Goal: Task Accomplishment & Management: Manage account settings

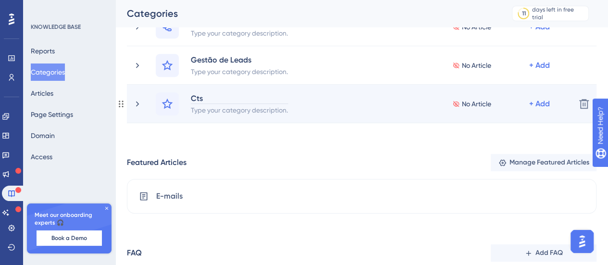
click at [197, 100] on div "Cts" at bounding box center [239, 98] width 98 height 12
click at [216, 104] on div "Type your category description." at bounding box center [239, 110] width 98 height 12
click at [219, 99] on div "Whatsapp" at bounding box center [209, 98] width 38 height 12
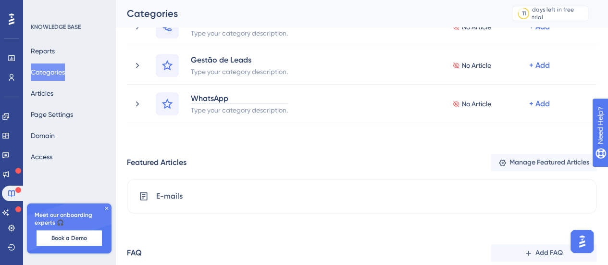
click at [295, 140] on div "Performance Users Engagement Widgets Feedback Product Updates Knowledge Base AI…" at bounding box center [361, 80] width 492 height 476
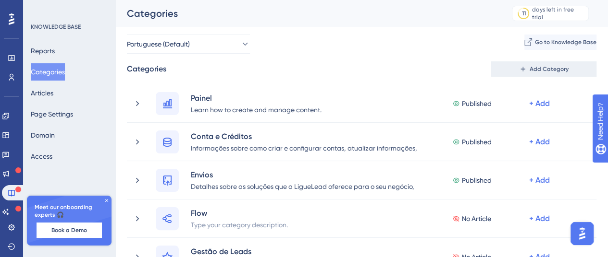
click at [576, 70] on button "Add Category" at bounding box center [543, 68] width 106 height 15
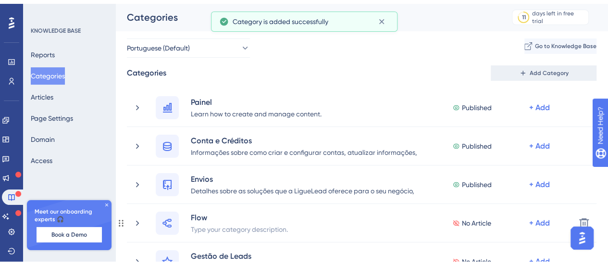
scroll to position [167, 0]
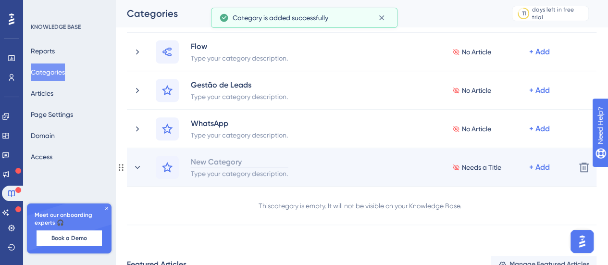
click at [230, 164] on div "New Category" at bounding box center [239, 162] width 98 height 12
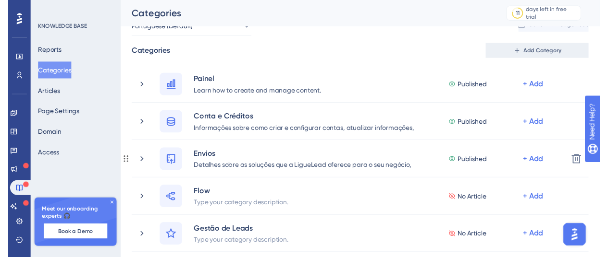
scroll to position [0, 0]
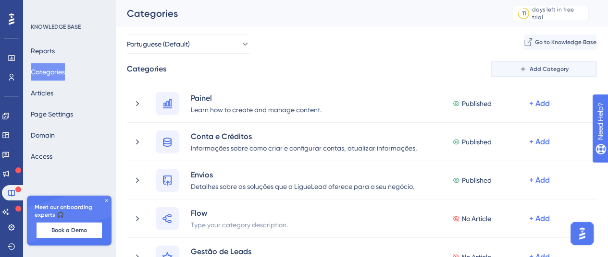
click at [540, 66] on span "Add Category" at bounding box center [548, 69] width 39 height 8
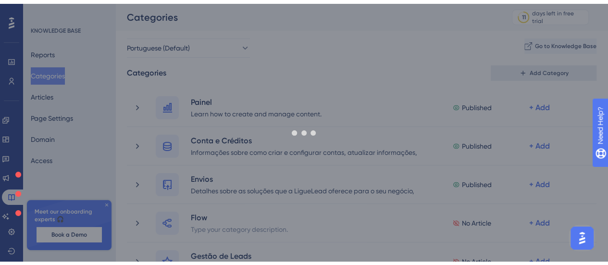
scroll to position [206, 0]
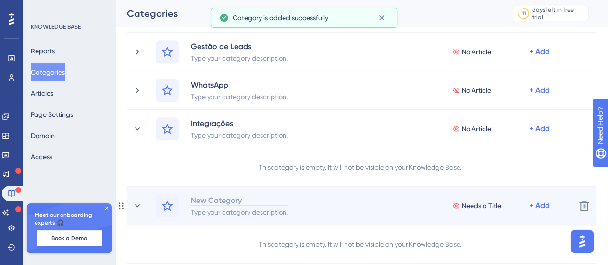
click at [219, 203] on div "New Category" at bounding box center [239, 200] width 98 height 12
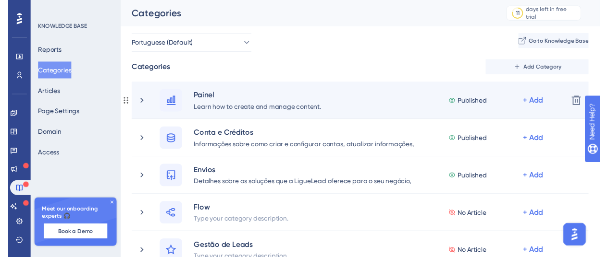
scroll to position [0, 0]
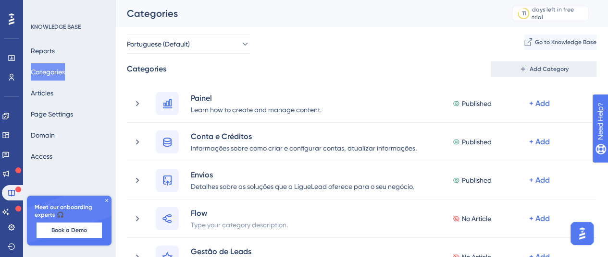
click at [554, 62] on button "Add Category" at bounding box center [543, 68] width 106 height 15
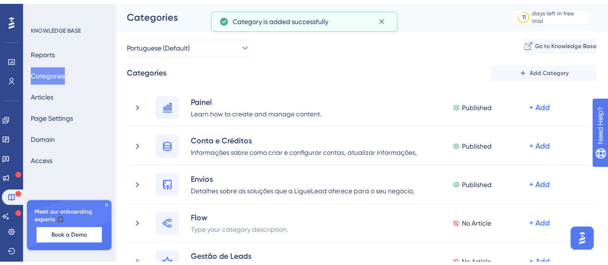
scroll to position [282, 0]
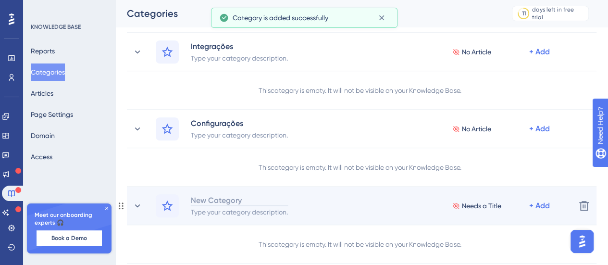
click at [223, 198] on div "New Category" at bounding box center [239, 200] width 98 height 12
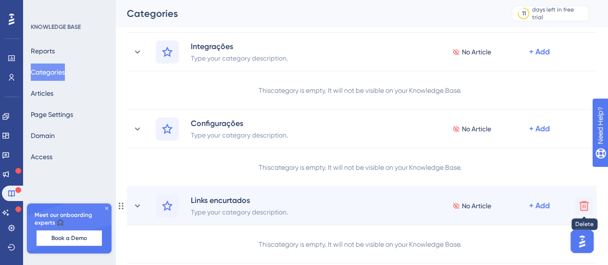
click at [582, 203] on icon at bounding box center [584, 206] width 12 height 12
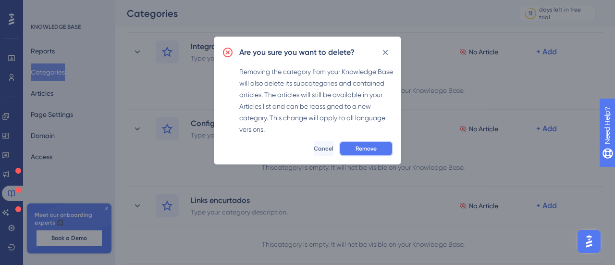
click at [371, 145] on span "Remove" at bounding box center [365, 149] width 21 height 8
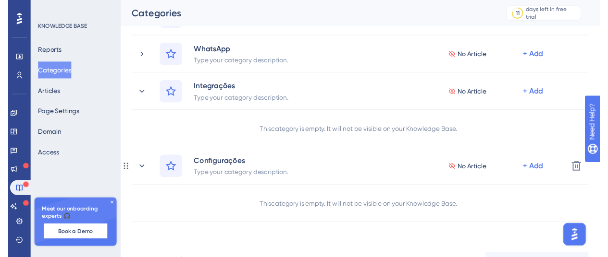
scroll to position [0, 0]
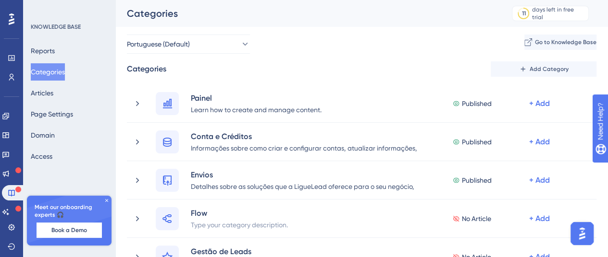
click at [107, 200] on icon at bounding box center [106, 200] width 3 height 3
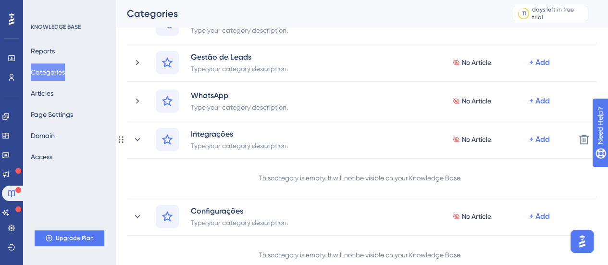
scroll to position [288, 0]
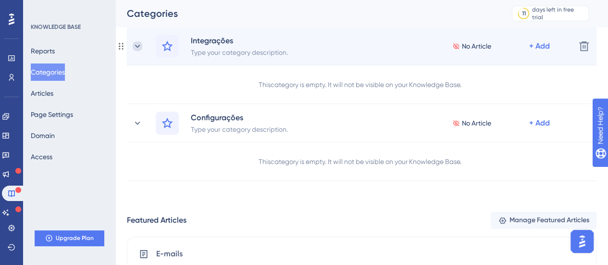
click at [137, 47] on icon at bounding box center [137, 45] width 5 height 3
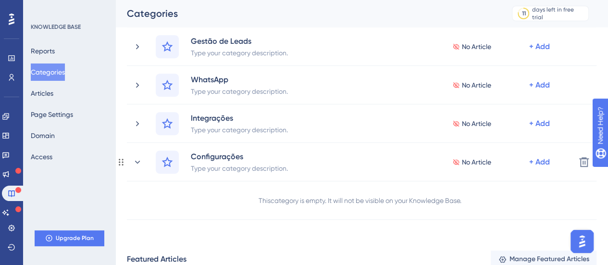
scroll to position [192, 0]
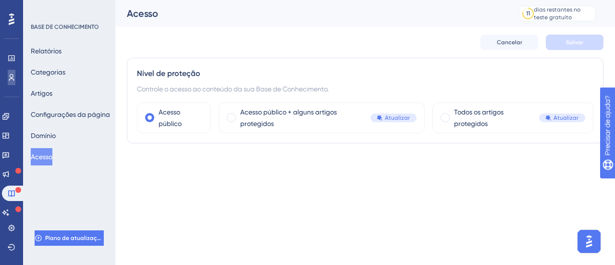
click at [12, 80] on icon at bounding box center [12, 77] width 8 height 8
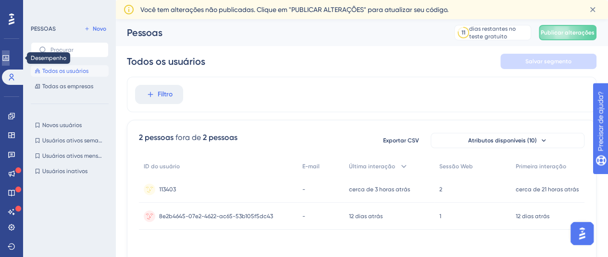
click at [9, 57] on icon at bounding box center [5, 58] width 6 height 6
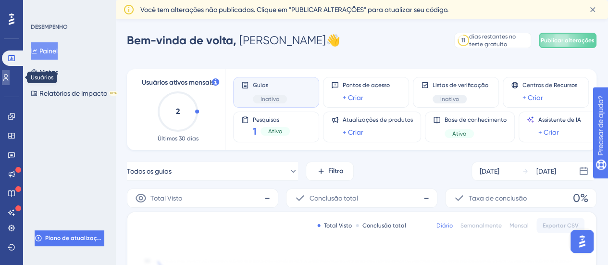
click at [10, 74] on icon at bounding box center [6, 77] width 8 height 8
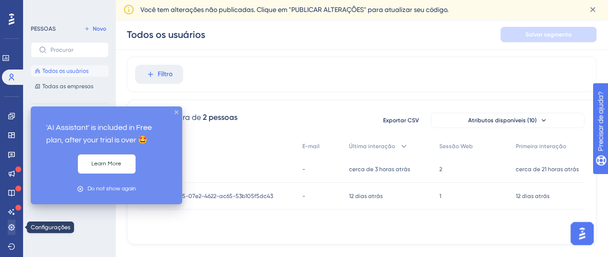
scroll to position [37, 0]
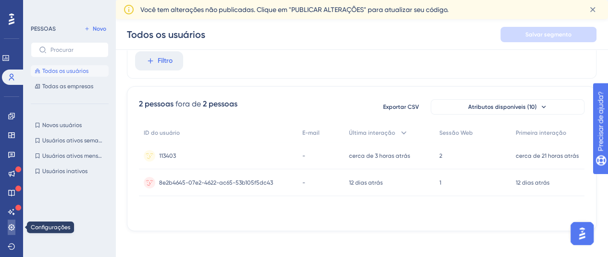
click at [13, 227] on icon at bounding box center [11, 227] width 6 height 6
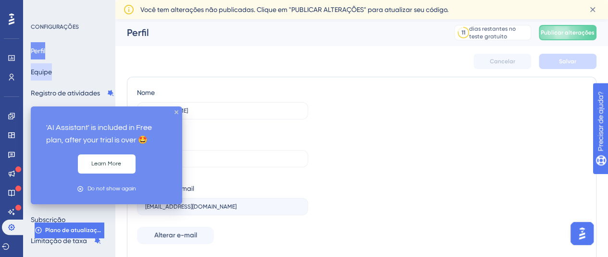
click at [52, 72] on font "Equipe" at bounding box center [41, 72] width 21 height 8
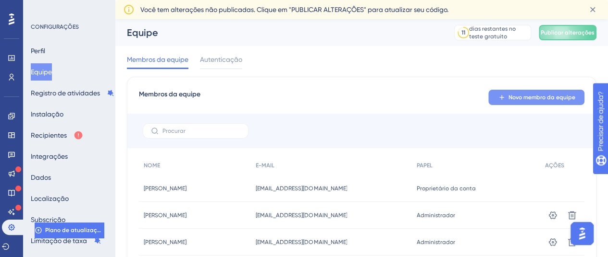
click at [504, 100] on icon at bounding box center [502, 98] width 8 height 8
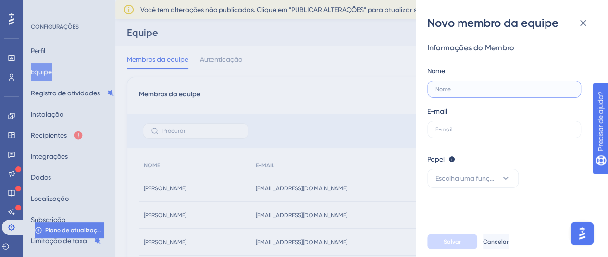
click at [509, 88] on input "text" at bounding box center [503, 89] width 137 height 7
type input "Jéssica"
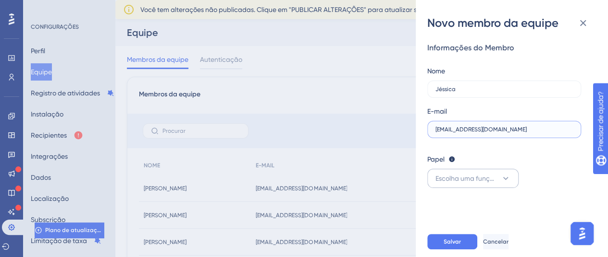
type input "[EMAIL_ADDRESS][DOMAIN_NAME]"
click at [494, 181] on font "Escolha uma função" at bounding box center [466, 179] width 62 height 8
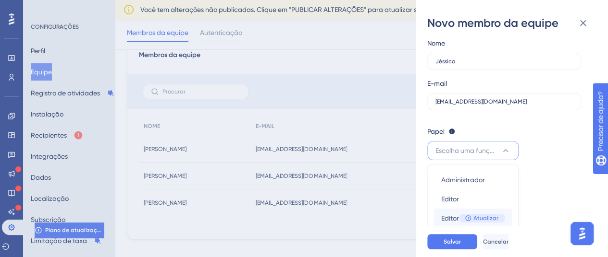
scroll to position [48, 0]
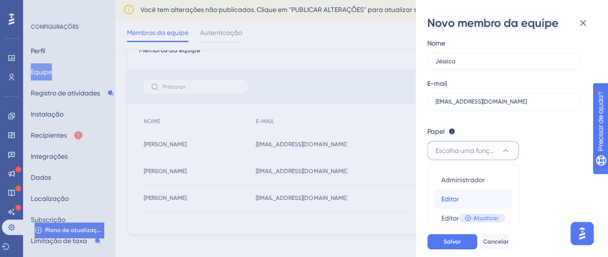
click at [452, 199] on font "Editor" at bounding box center [450, 199] width 18 height 8
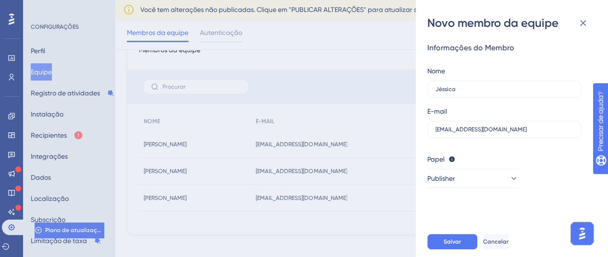
scroll to position [0, 0]
drag, startPoint x: 463, startPoint y: 192, endPoint x: 466, endPoint y: 179, distance: 13.2
click at [464, 192] on div "Informações do Membro Nome Jéssica E-mail [EMAIL_ADDRESS][DOMAIN_NAME] Papel Ed…" at bounding box center [515, 129] width 177 height 196
click at [466, 179] on button "Editor" at bounding box center [472, 178] width 91 height 19
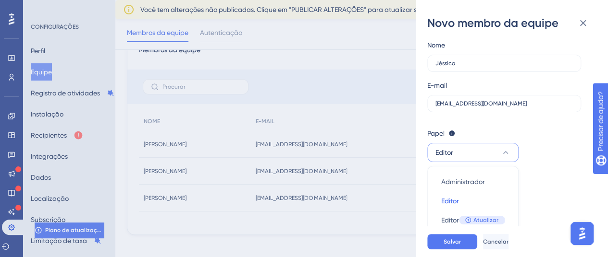
scroll to position [28, 0]
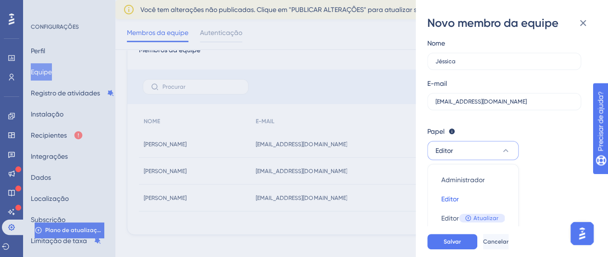
click at [545, 192] on div "Informações do Membro Nome Jéssica E-mail [PERSON_NAME][EMAIL_ADDRESS][DOMAIN_N…" at bounding box center [515, 129] width 177 height 196
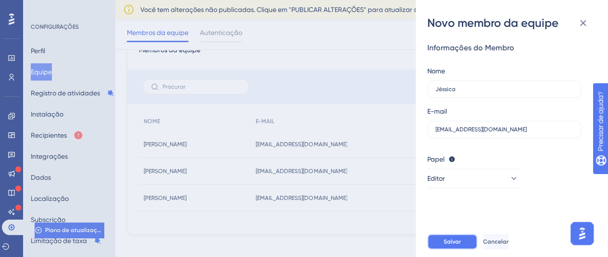
click at [449, 245] on font "Salvar" at bounding box center [451, 242] width 17 height 7
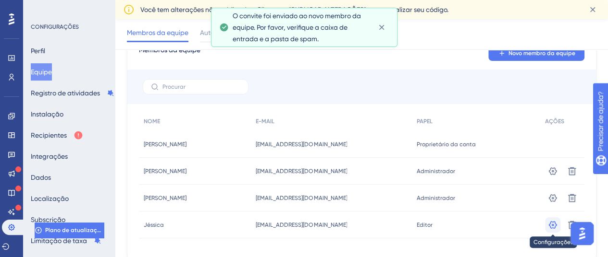
click at [552, 175] on icon at bounding box center [552, 171] width 8 height 8
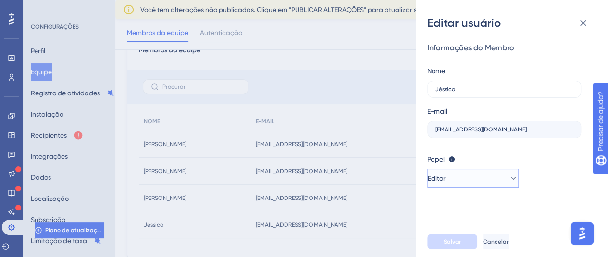
click at [473, 180] on button "Editor" at bounding box center [472, 178] width 91 height 19
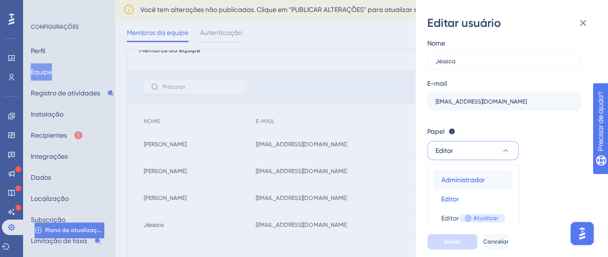
click at [466, 183] on font "Administrador" at bounding box center [463, 180] width 44 height 8
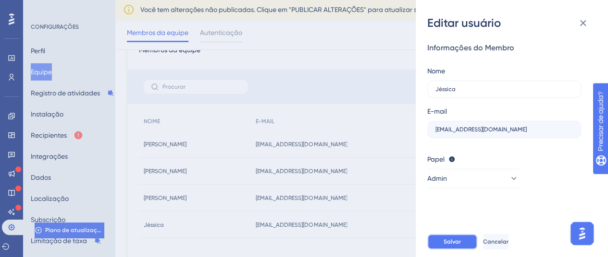
click at [454, 245] on font "Salvar" at bounding box center [451, 242] width 17 height 7
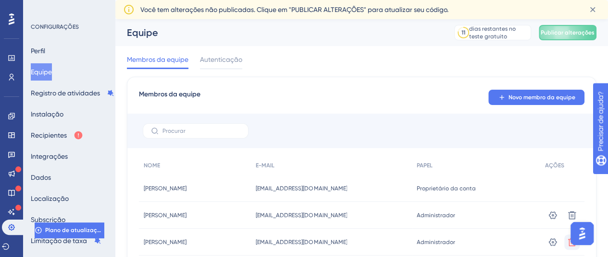
click at [586, 233] on img "Abra o iniciador do Assistente de IA" at bounding box center [581, 233] width 17 height 17
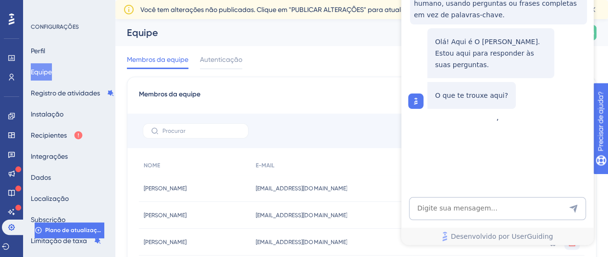
click at [328, 87] on div "Membros da equipe Novo membro da equipe NOME E-MAIL PAPEL AÇÕES [PERSON_NAME] […" at bounding box center [361, 192] width 469 height 230
click at [325, 55] on div "Membros da equipe Autenticação" at bounding box center [361, 61] width 469 height 31
click at [325, 36] on div "Equipe" at bounding box center [278, 32] width 303 height 13
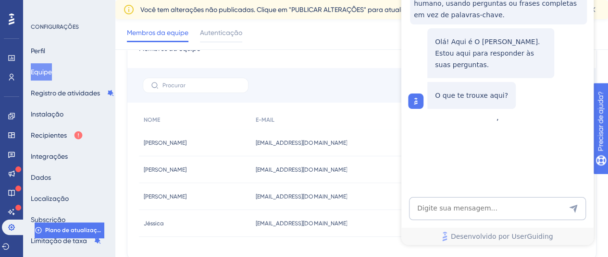
scroll to position [79, 0]
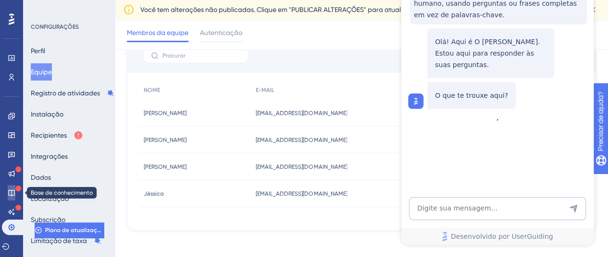
click at [13, 195] on icon at bounding box center [11, 193] width 6 height 6
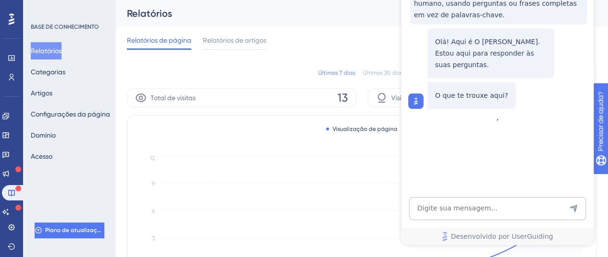
click at [531, 113] on div "💡 Interaja com o assistente como faria com um humano, usando perguntas ou frase…" at bounding box center [496, 27] width 192 height 171
click at [520, 237] on font "Desenvolvido por UserGuiding" at bounding box center [502, 237] width 102 height 8
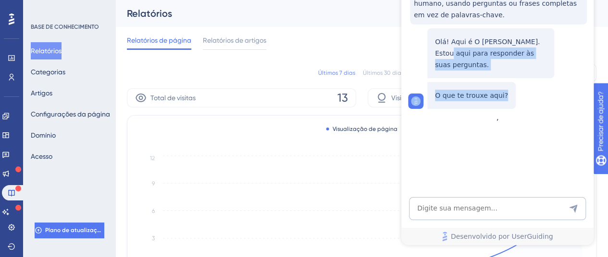
drag, startPoint x: 576, startPoint y: 28, endPoint x: 428, endPoint y: 41, distance: 148.5
click at [551, 93] on div "Olá! Aqui é O [PERSON_NAME]. Estou aqui para responder às suas perguntas. O que…" at bounding box center [498, 66] width 181 height 85
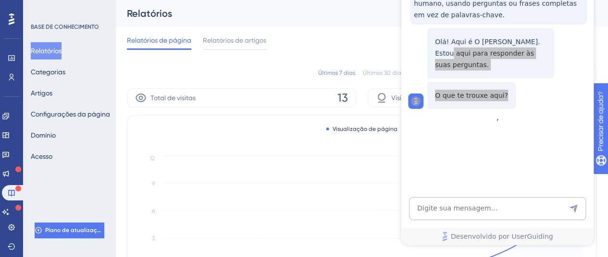
click at [348, 66] on div "Últimos 7 dias Últimos 30 dias Últimos 90 dias [DATE] [DATE]" at bounding box center [361, 72] width 469 height 19
click at [349, 48] on div "Relatórios de página Relatórios de artigos" at bounding box center [361, 42] width 469 height 31
click at [350, 48] on div "Relatórios de página Relatórios de artigos" at bounding box center [361, 42] width 469 height 31
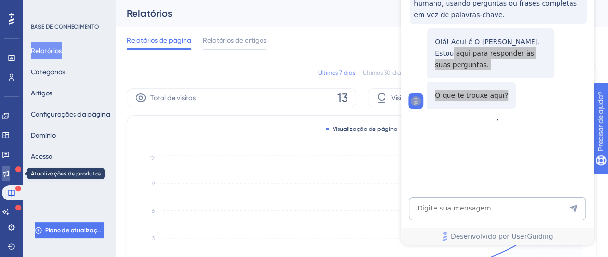
click at [10, 175] on icon at bounding box center [6, 174] width 8 height 8
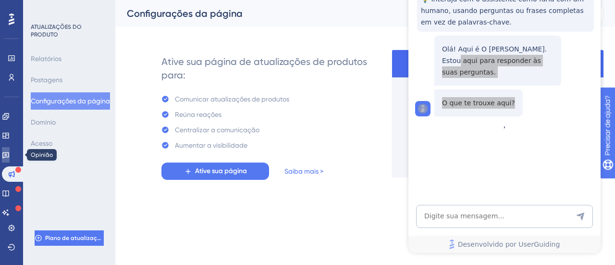
click at [10, 153] on link at bounding box center [6, 154] width 8 height 15
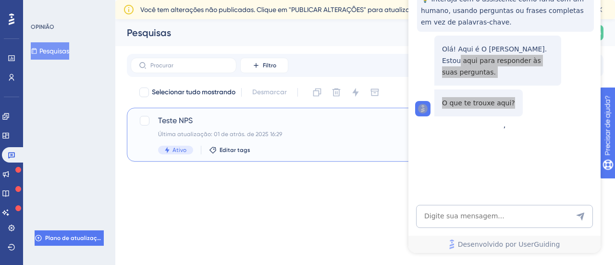
click at [177, 120] on font "Teste NPS" at bounding box center [175, 120] width 35 height 9
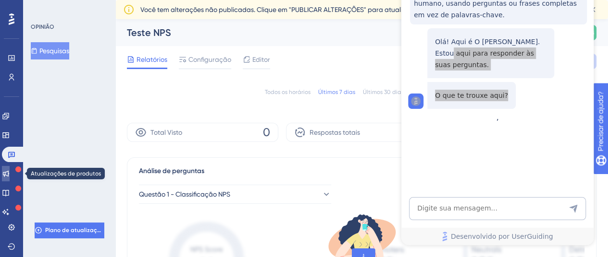
click at [10, 170] on icon at bounding box center [6, 174] width 8 height 8
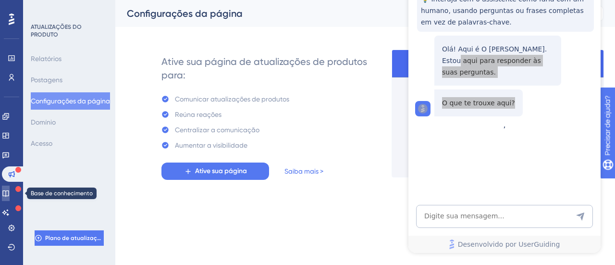
click at [10, 191] on icon at bounding box center [6, 193] width 8 height 8
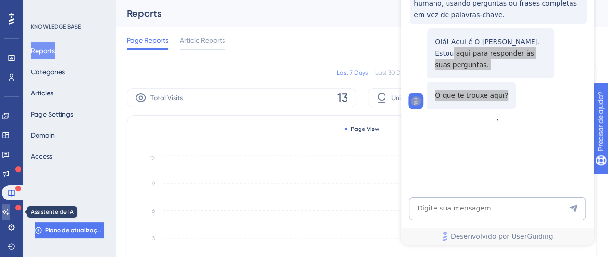
click at [9, 214] on icon at bounding box center [5, 212] width 7 height 6
